Goal: Task Accomplishment & Management: Use online tool/utility

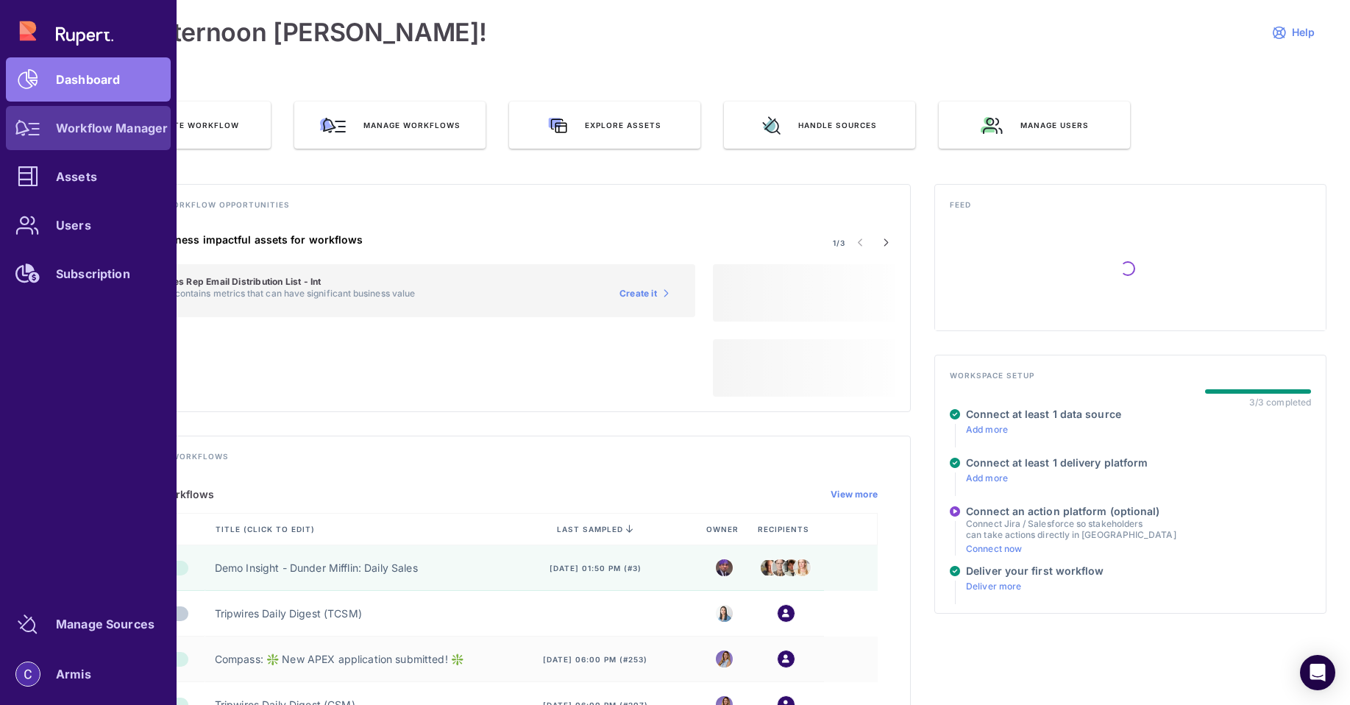
click at [53, 116] on link "Workflow Manager" at bounding box center [88, 128] width 165 height 44
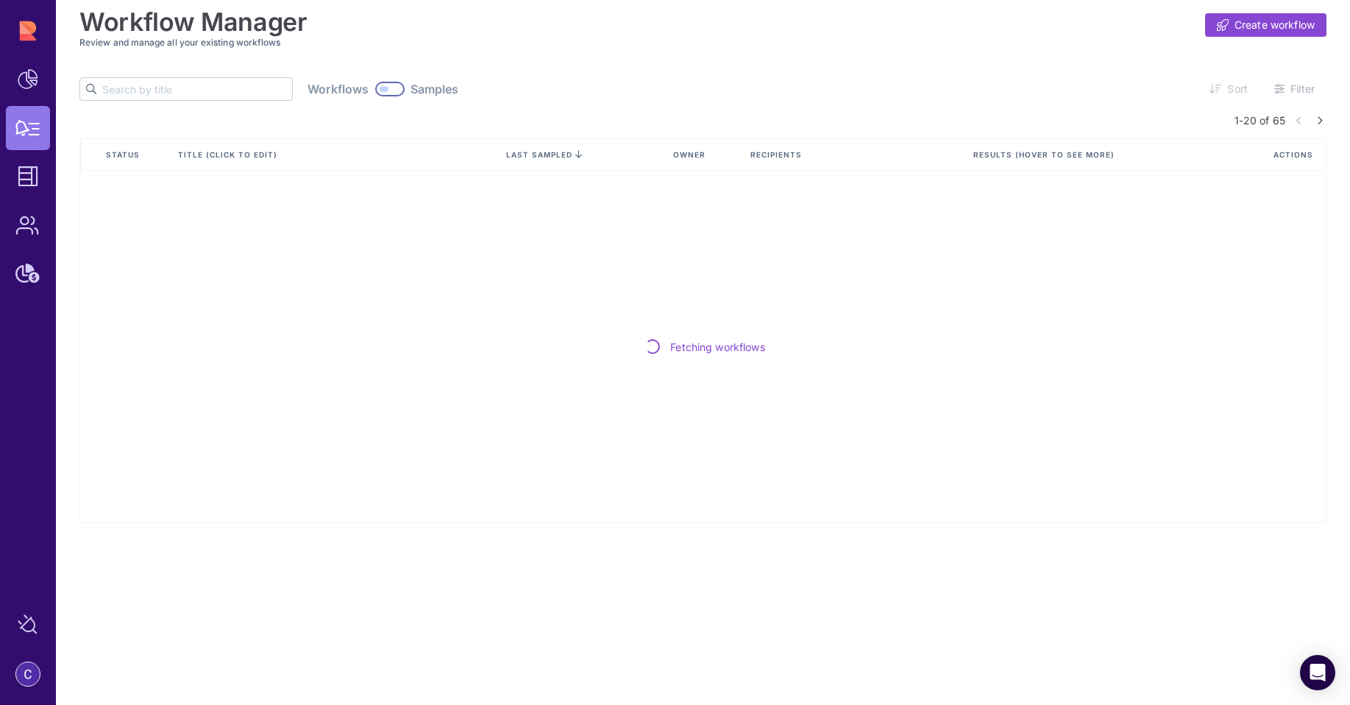
click at [155, 88] on input "text" at bounding box center [197, 89] width 190 height 22
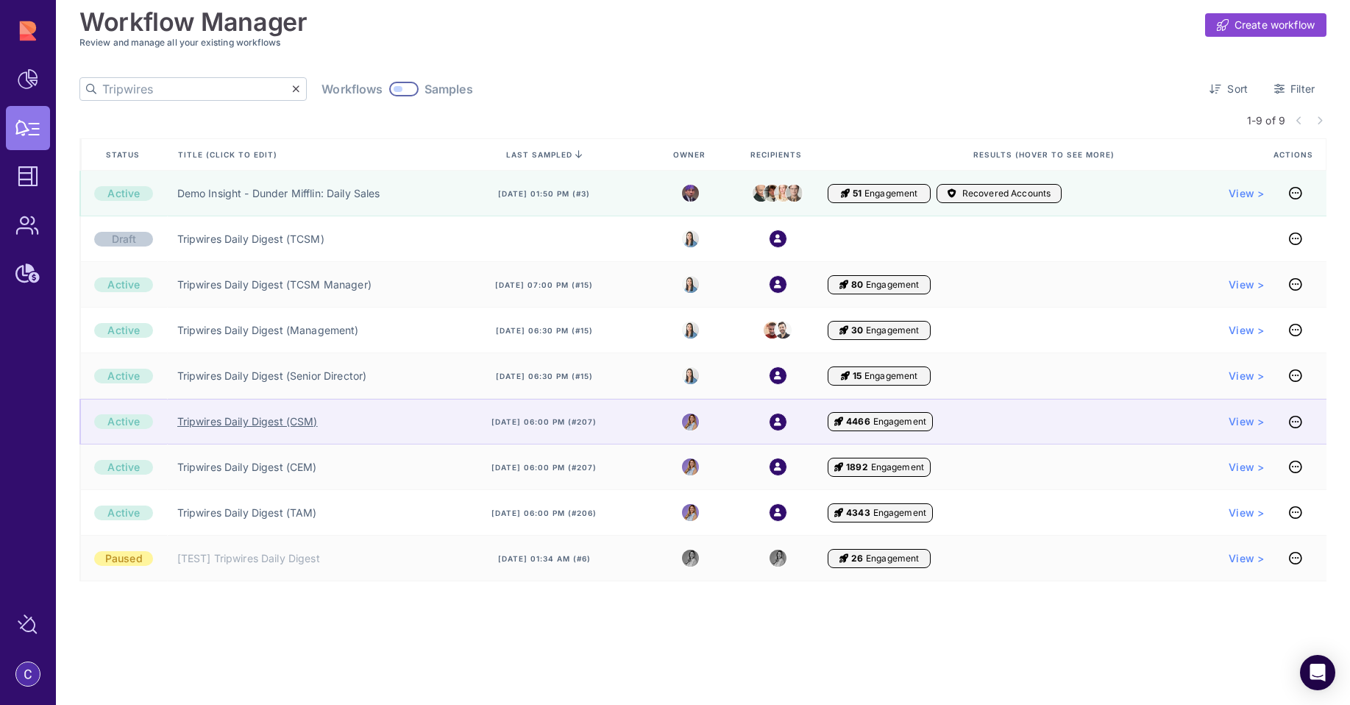
type input "Tripwires"
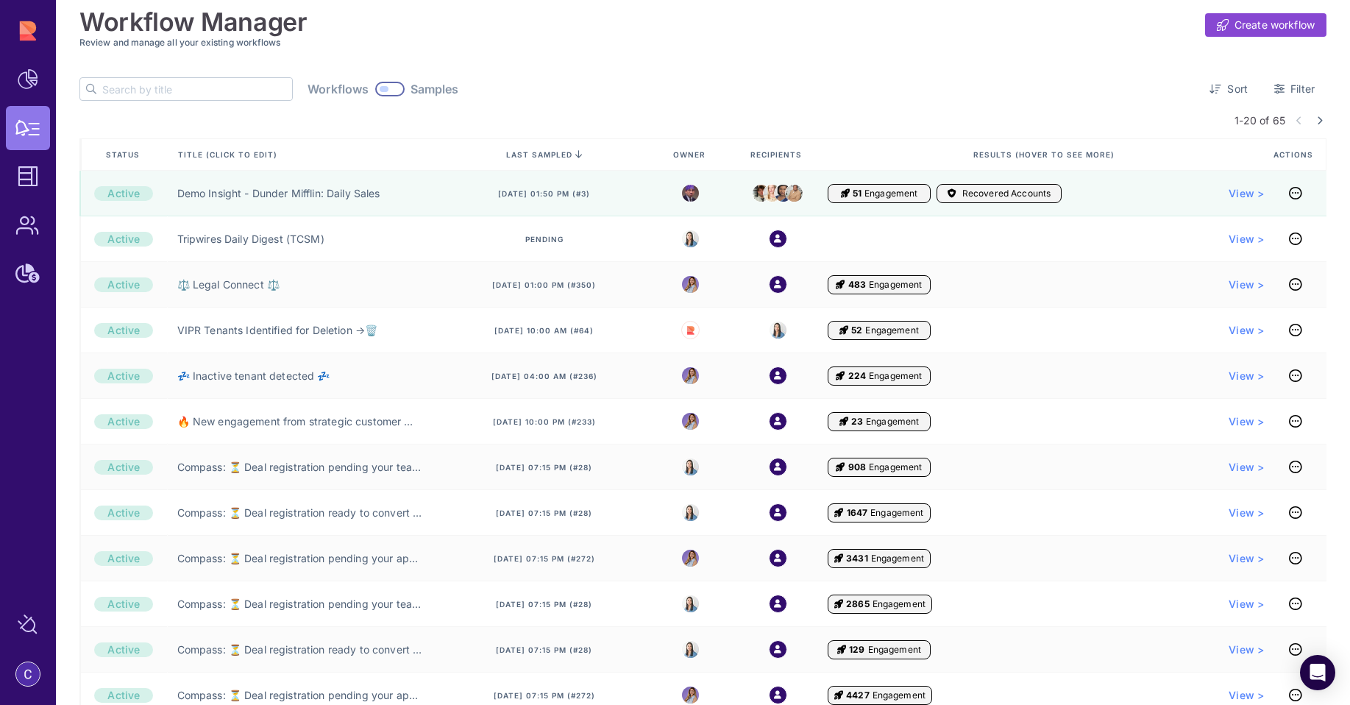
click at [185, 90] on input "text" at bounding box center [197, 89] width 190 height 22
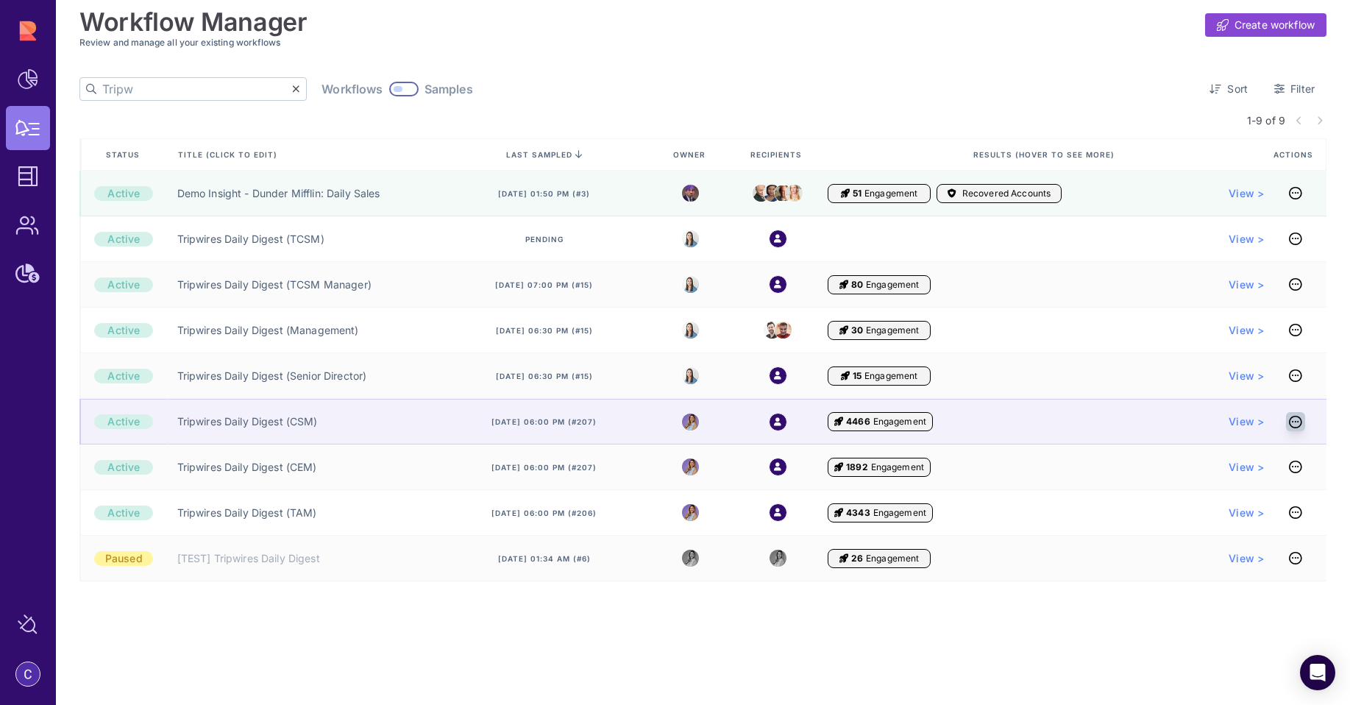
type input "Tripw"
click at [1296, 422] on icon at bounding box center [1295, 422] width 13 height 1
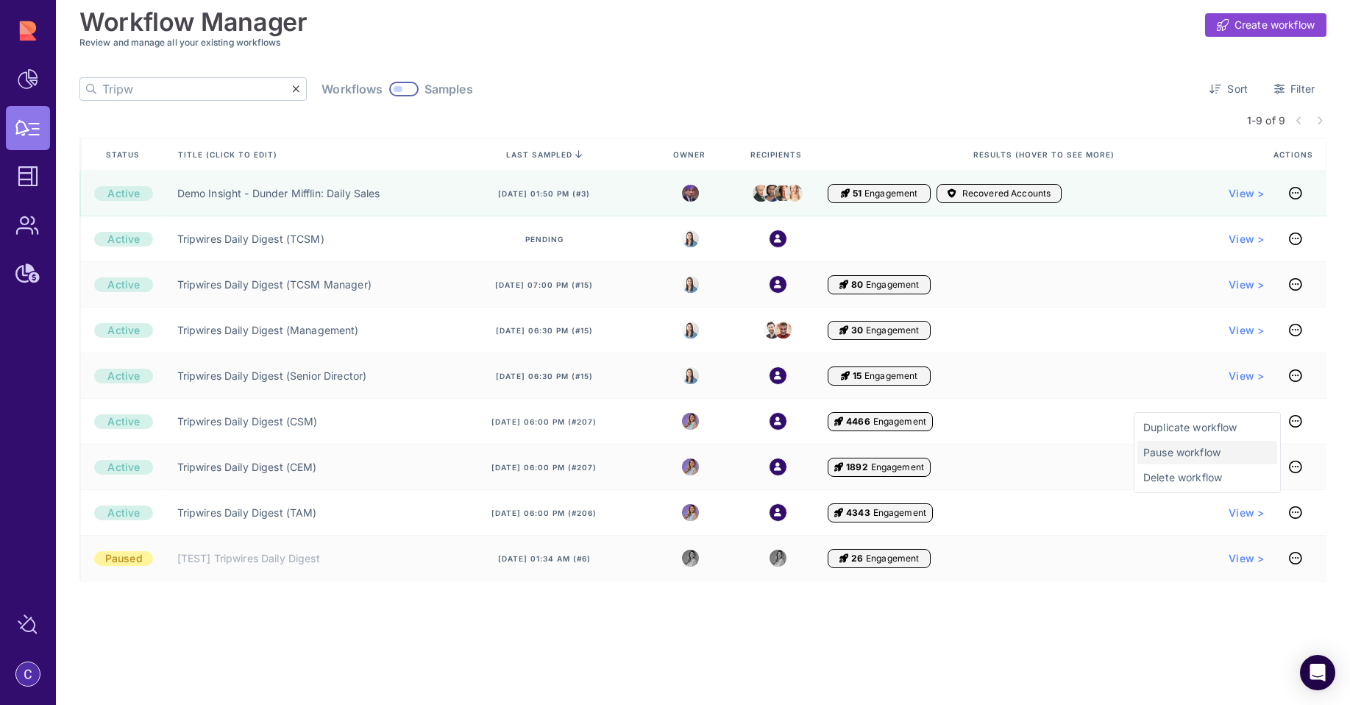
click at [1190, 466] on div "Pause workflow" at bounding box center [1208, 478] width 140 height 24
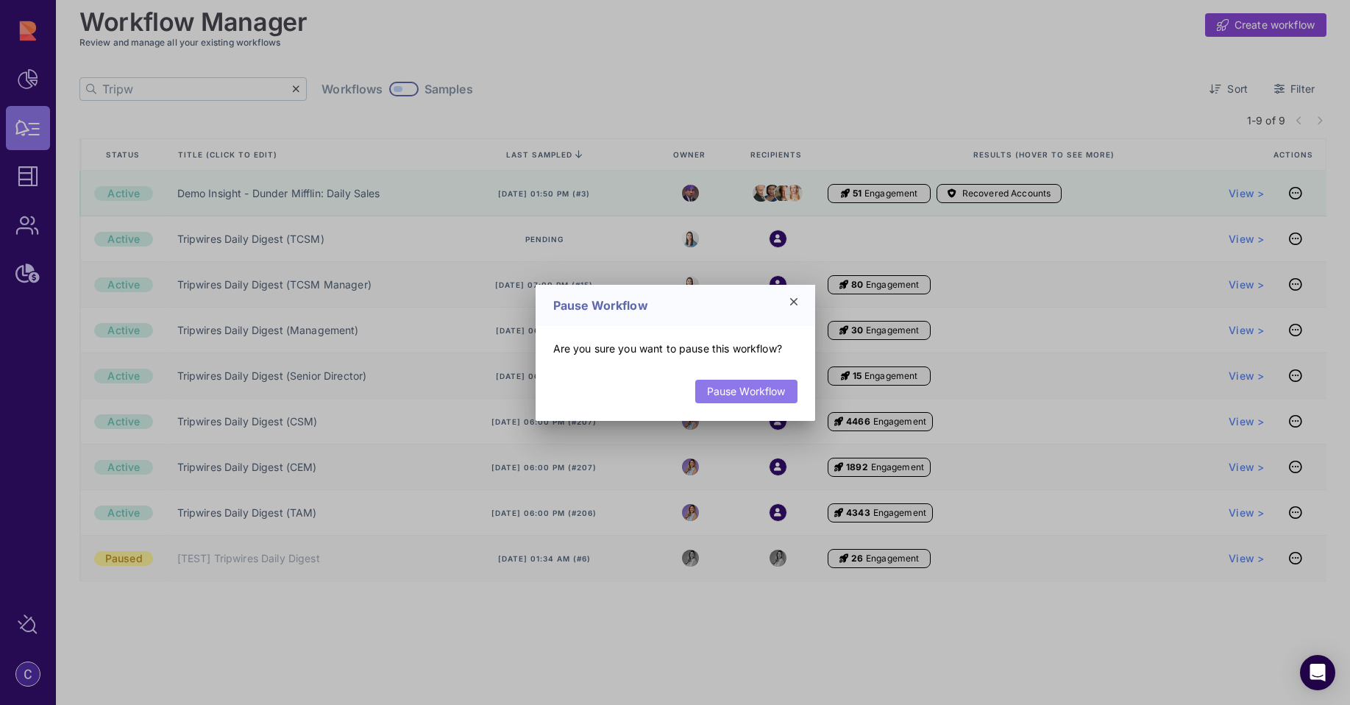
click at [743, 394] on link "Pause Workflow" at bounding box center [746, 392] width 102 height 24
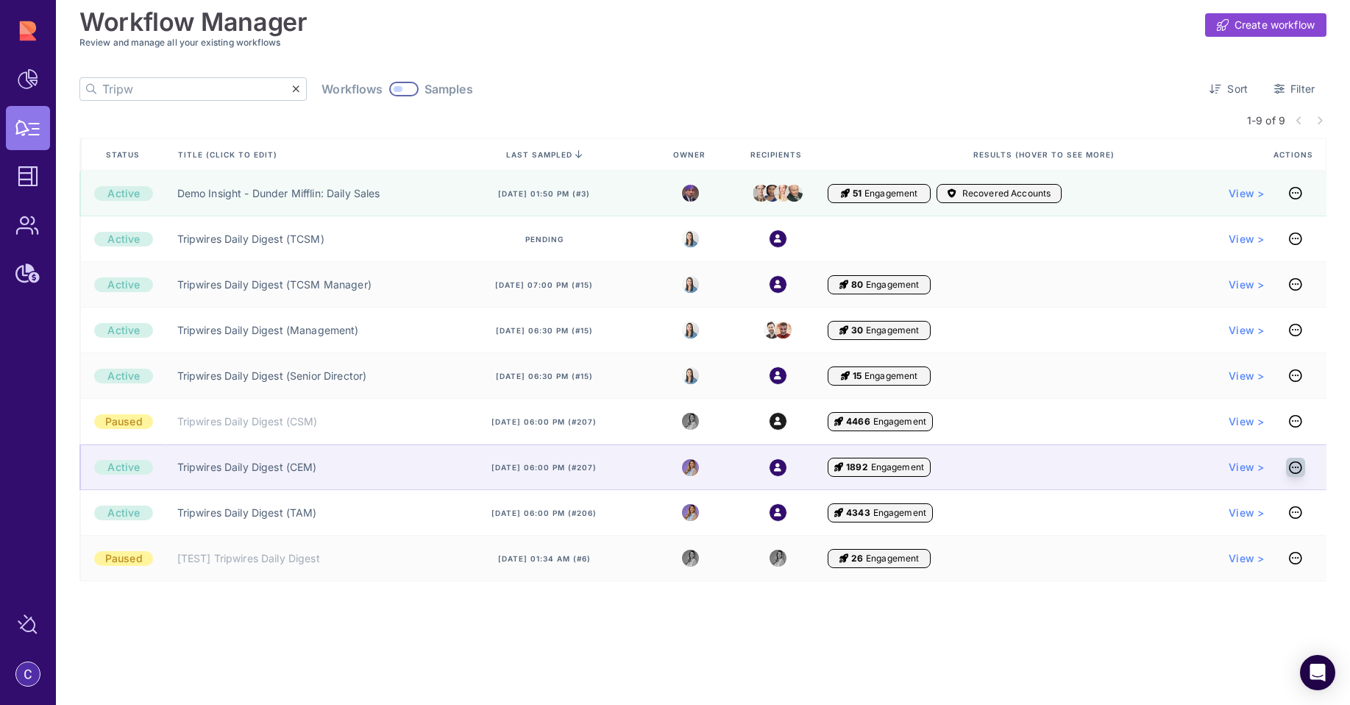
click at [1293, 467] on icon at bounding box center [1295, 467] width 13 height 1
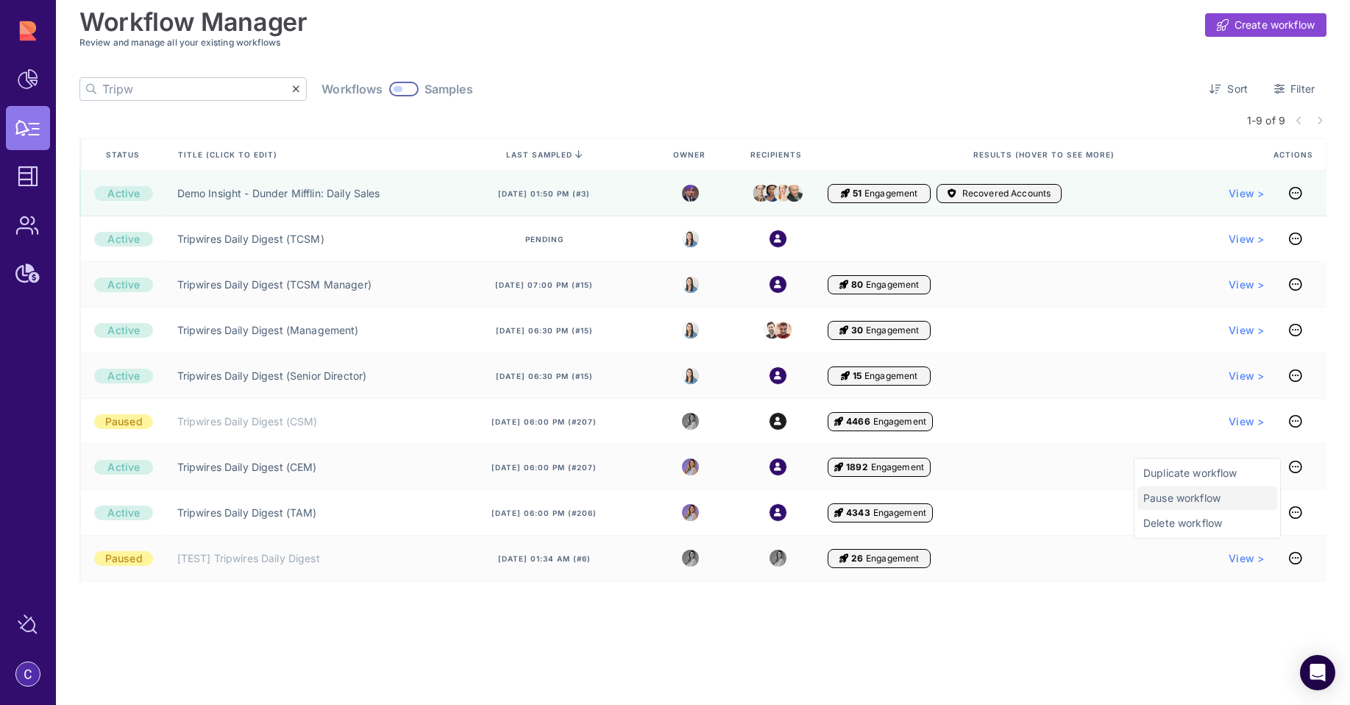
click at [1213, 493] on span "Pause workflow" at bounding box center [1208, 498] width 128 height 15
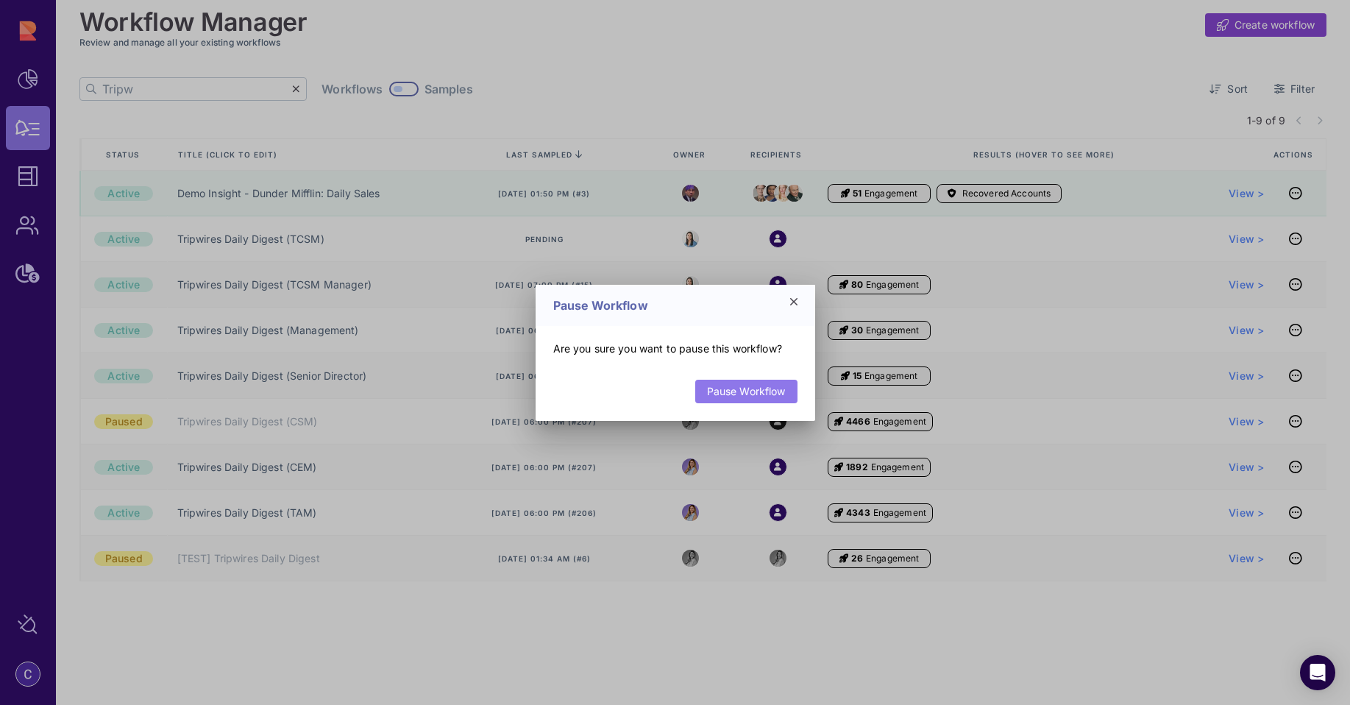
click at [762, 389] on link "Pause Workflow" at bounding box center [746, 392] width 102 height 24
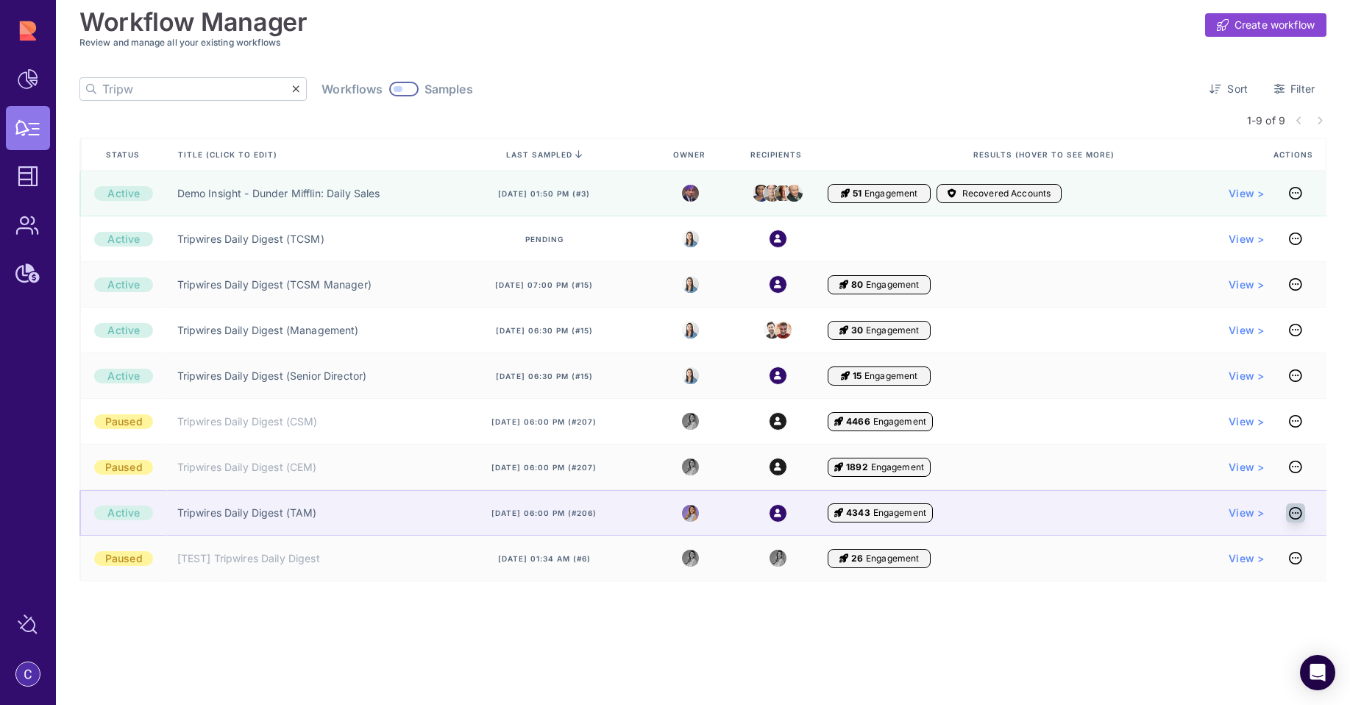
click at [1297, 514] on icon at bounding box center [1295, 513] width 13 height 1
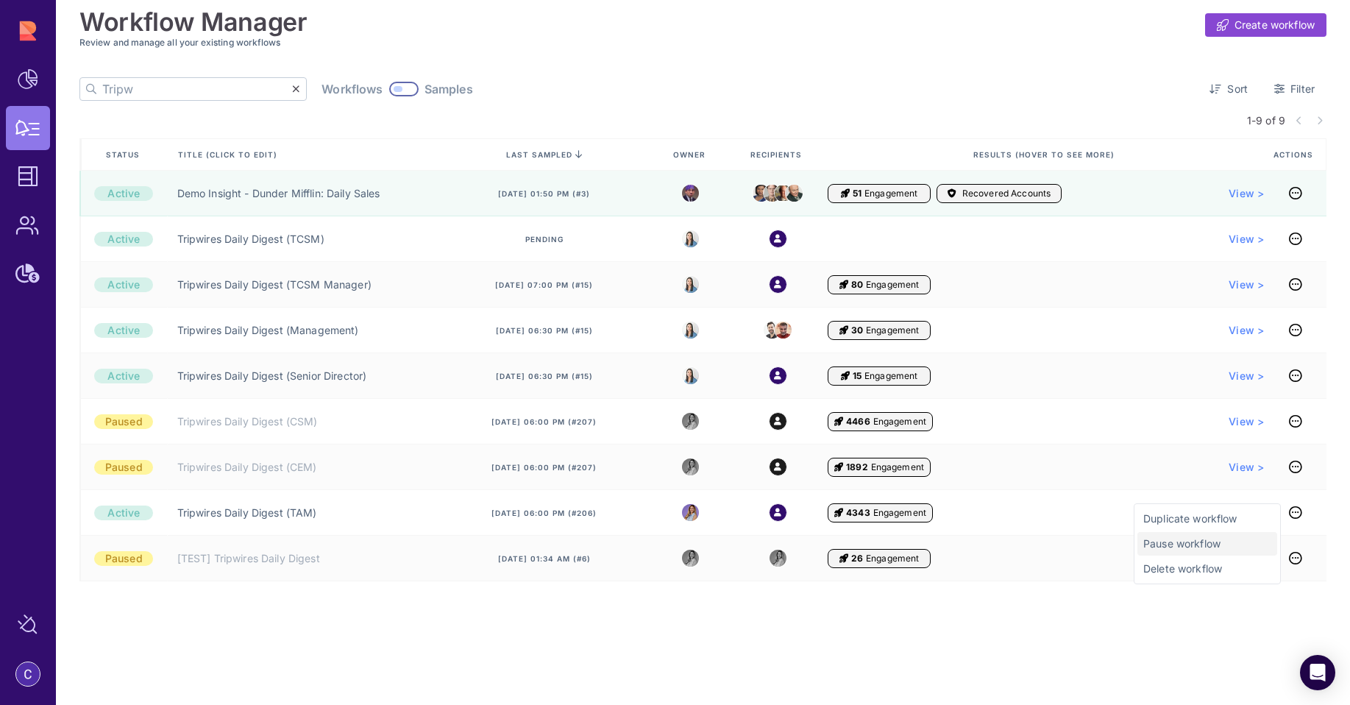
click at [1215, 543] on span "Pause workflow" at bounding box center [1208, 544] width 128 height 15
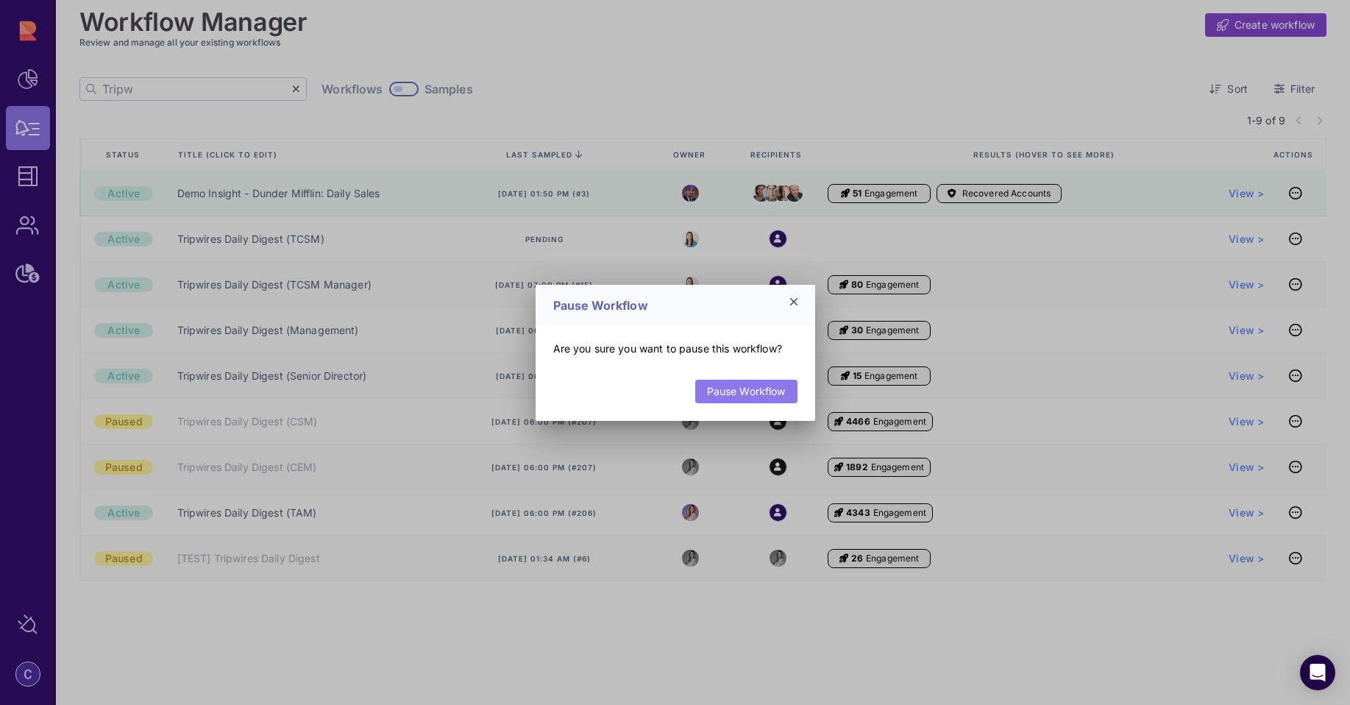
click at [753, 400] on link "Pause Workflow" at bounding box center [746, 392] width 102 height 24
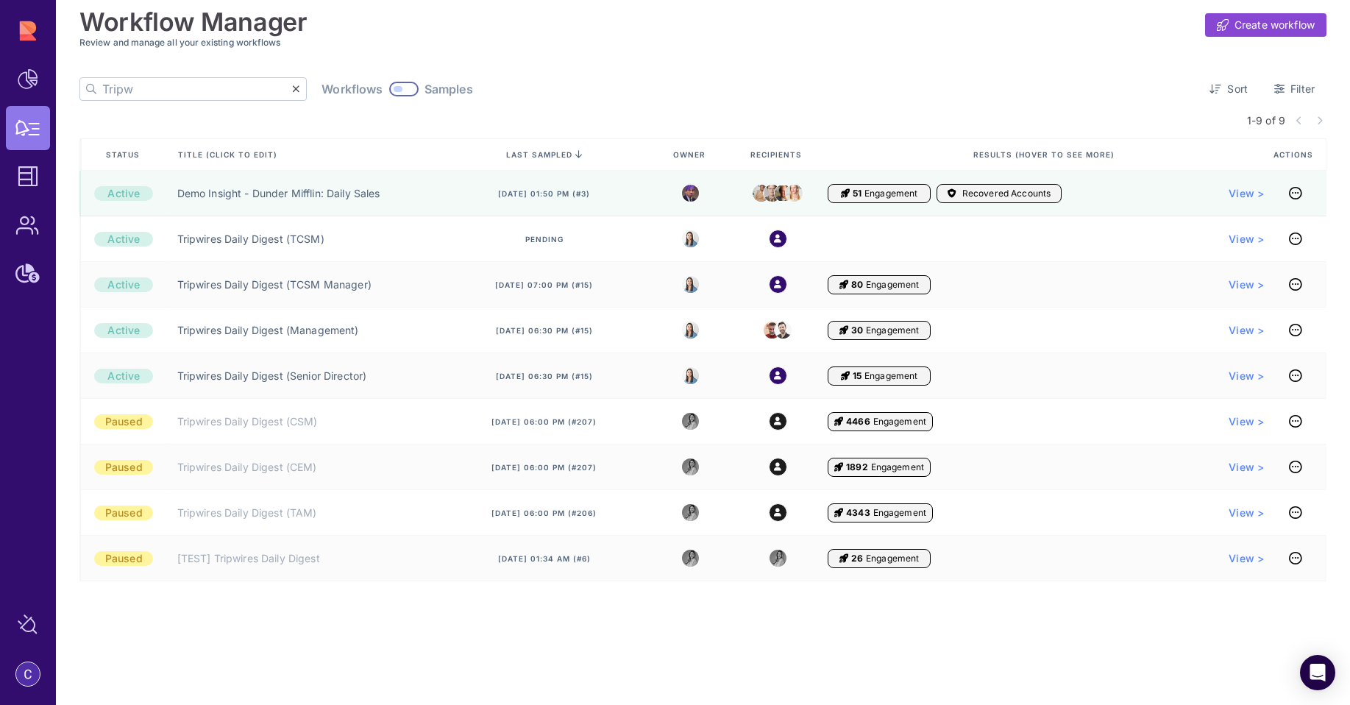
click at [389, 93] on div at bounding box center [403, 89] width 29 height 15
